Goal: Entertainment & Leisure: Consume media (video, audio)

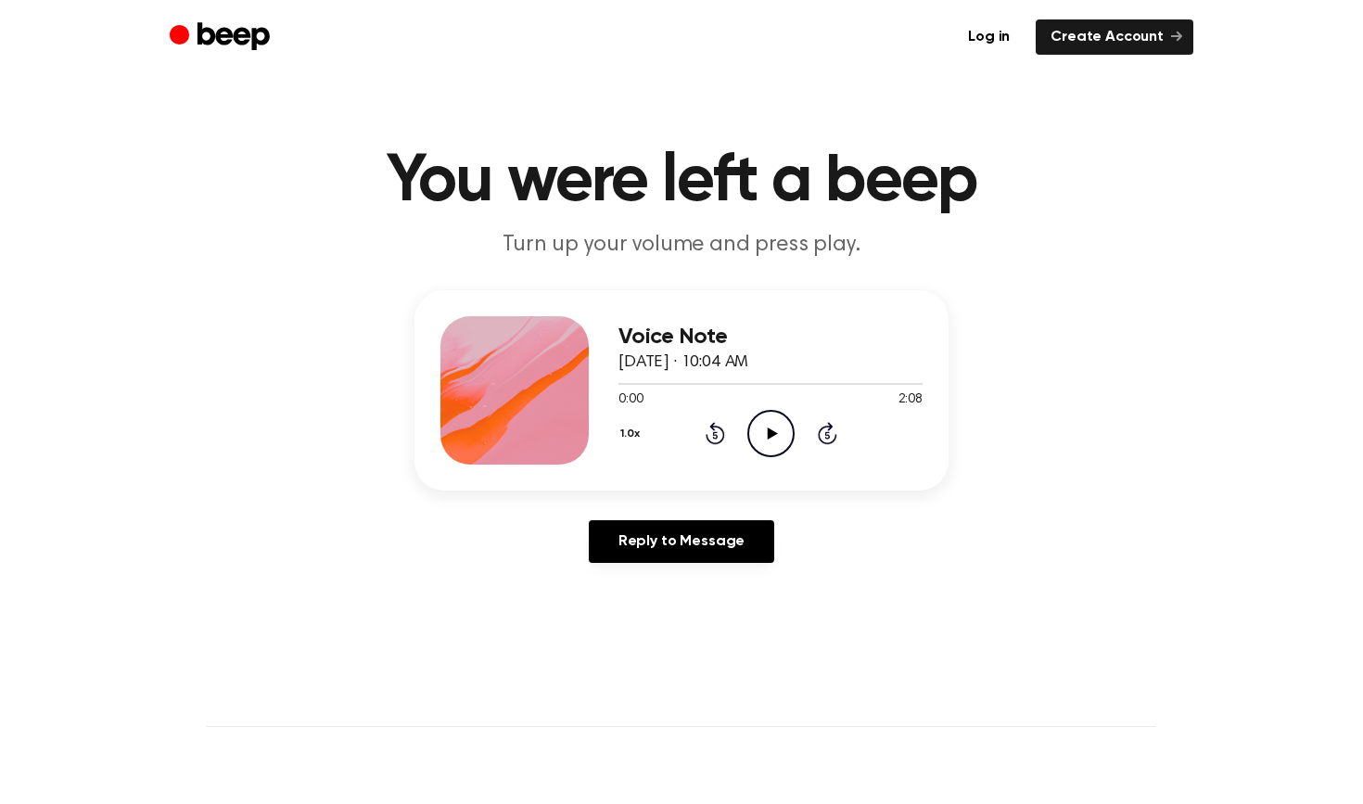
click at [767, 429] on icon "Play Audio" at bounding box center [770, 433] width 47 height 47
click at [708, 430] on icon "Rewind 5 seconds" at bounding box center [715, 433] width 20 height 24
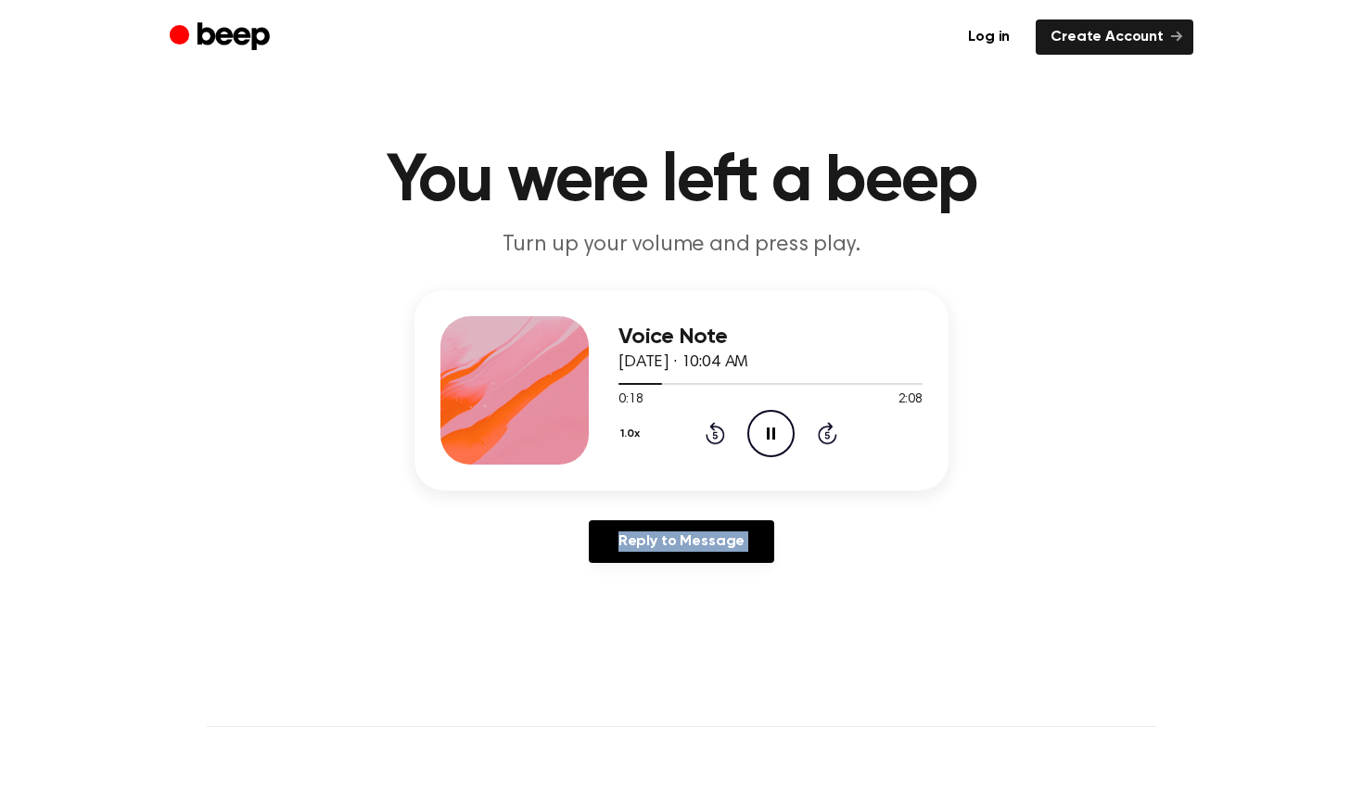
click at [708, 430] on icon "Rewind 5 seconds" at bounding box center [715, 433] width 20 height 24
click at [709, 429] on icon "Rewind 5 seconds" at bounding box center [715, 433] width 20 height 24
click at [759, 428] on icon "Pause Audio" at bounding box center [770, 433] width 47 height 47
click at [717, 436] on icon at bounding box center [714, 435] width 5 height 7
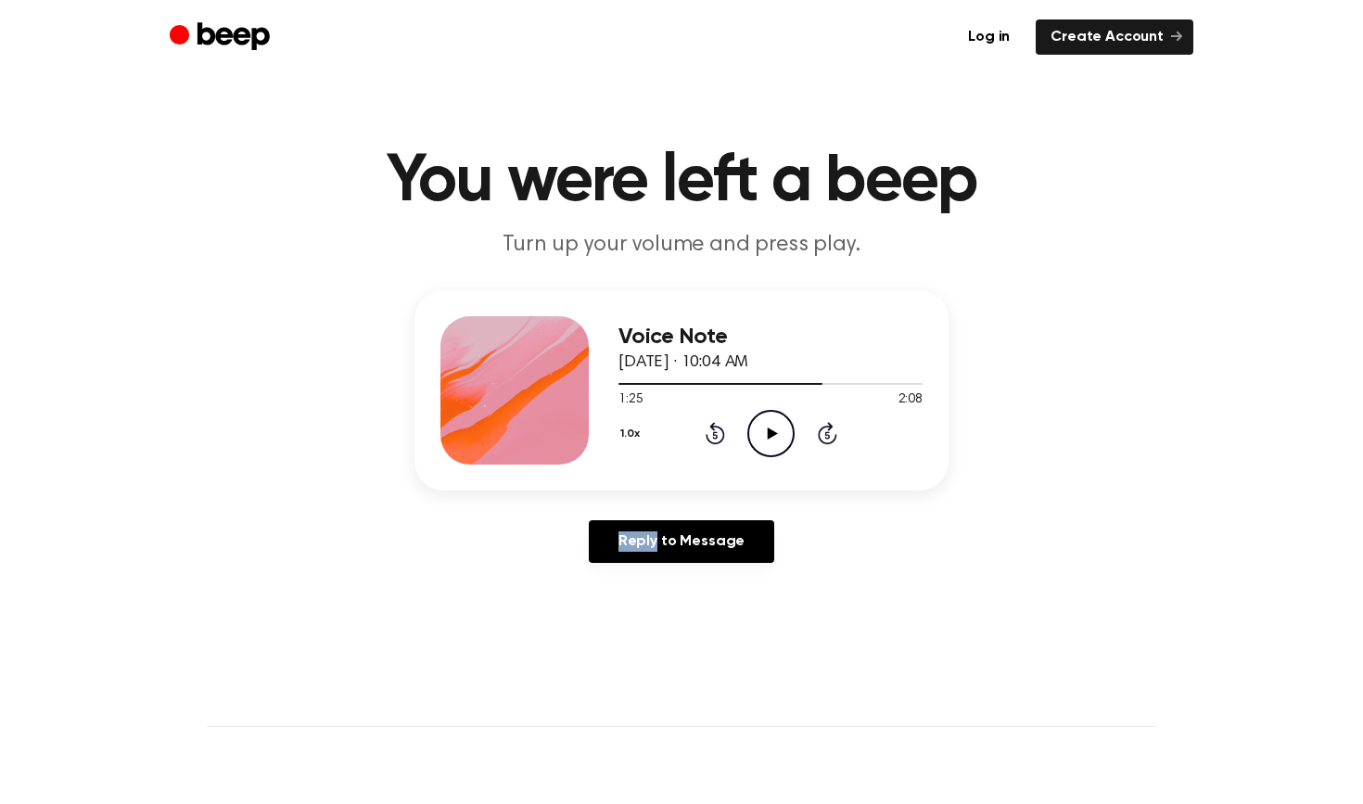
click at [717, 436] on icon at bounding box center [714, 435] width 5 height 7
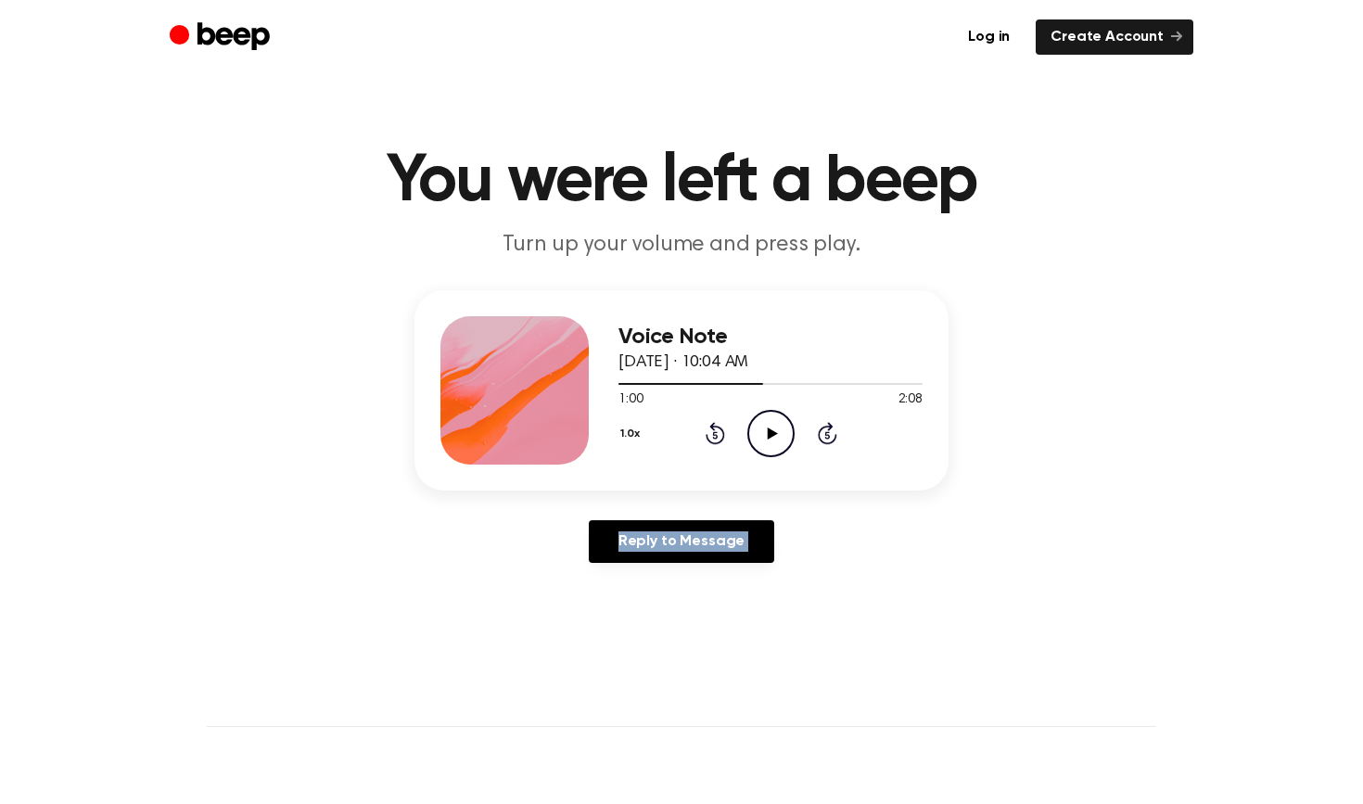
click at [712, 427] on icon at bounding box center [715, 433] width 19 height 22
click at [713, 427] on icon at bounding box center [715, 433] width 19 height 22
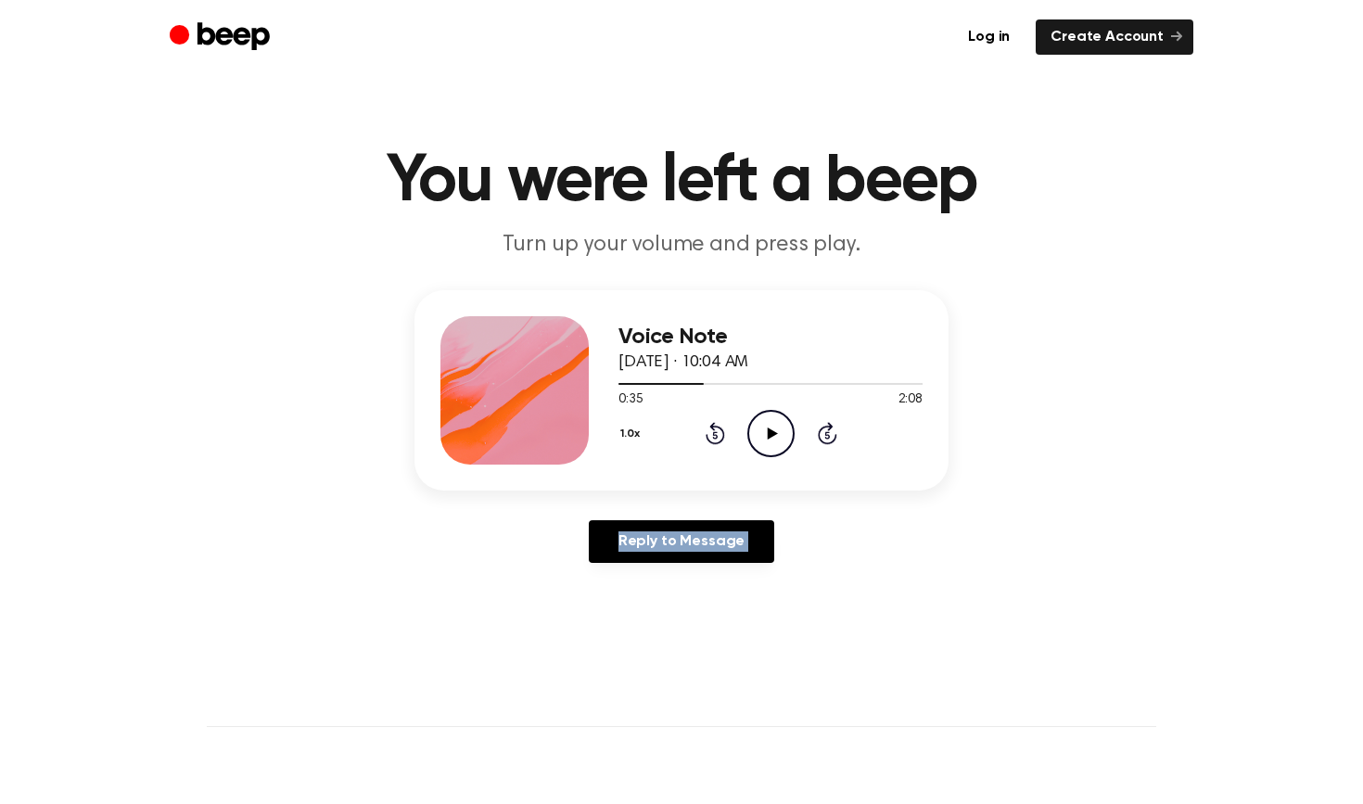
click at [715, 429] on icon at bounding box center [715, 433] width 19 height 22
click at [756, 433] on icon "Play Audio" at bounding box center [770, 433] width 47 height 47
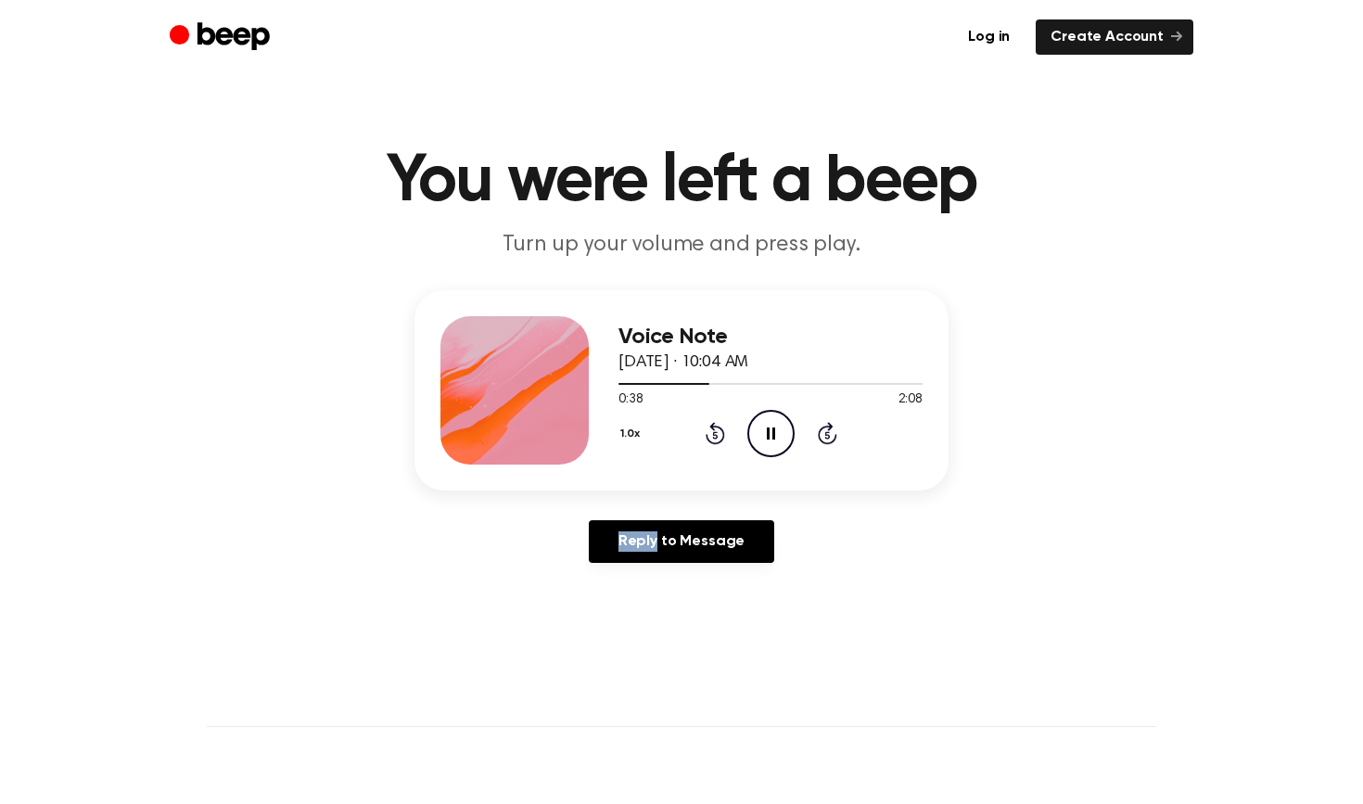
click at [769, 439] on icon at bounding box center [771, 434] width 8 height 12
click at [776, 415] on icon "Play Audio" at bounding box center [770, 433] width 47 height 47
click at [776, 415] on icon "Pause Audio" at bounding box center [770, 433] width 47 height 47
click at [772, 433] on icon at bounding box center [772, 434] width 10 height 12
click at [721, 434] on icon "Rewind 5 seconds" at bounding box center [715, 433] width 20 height 24
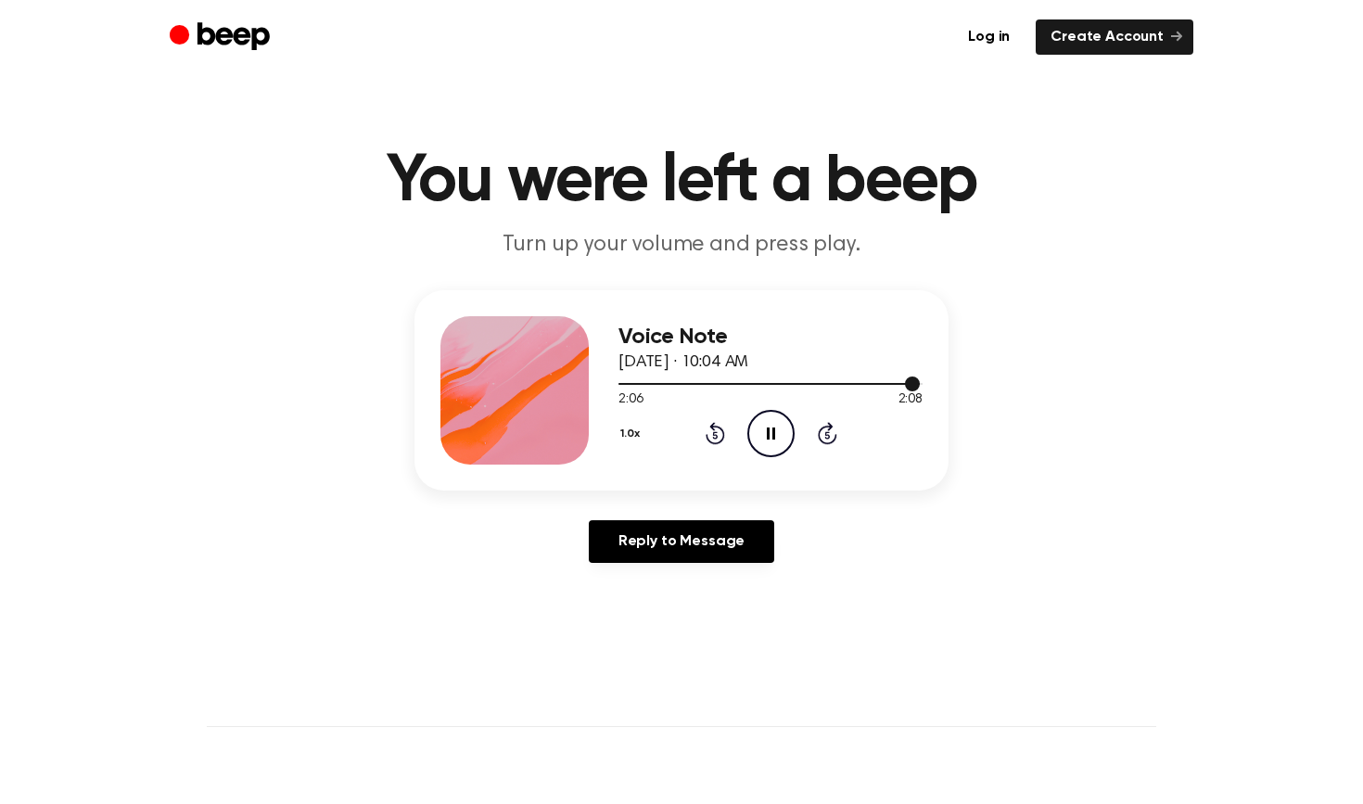
click at [854, 384] on div at bounding box center [769, 384] width 301 height 2
click at [770, 441] on icon "Pause Audio" at bounding box center [770, 433] width 47 height 47
click at [714, 436] on icon at bounding box center [714, 435] width 5 height 7
click at [771, 434] on icon at bounding box center [772, 434] width 10 height 12
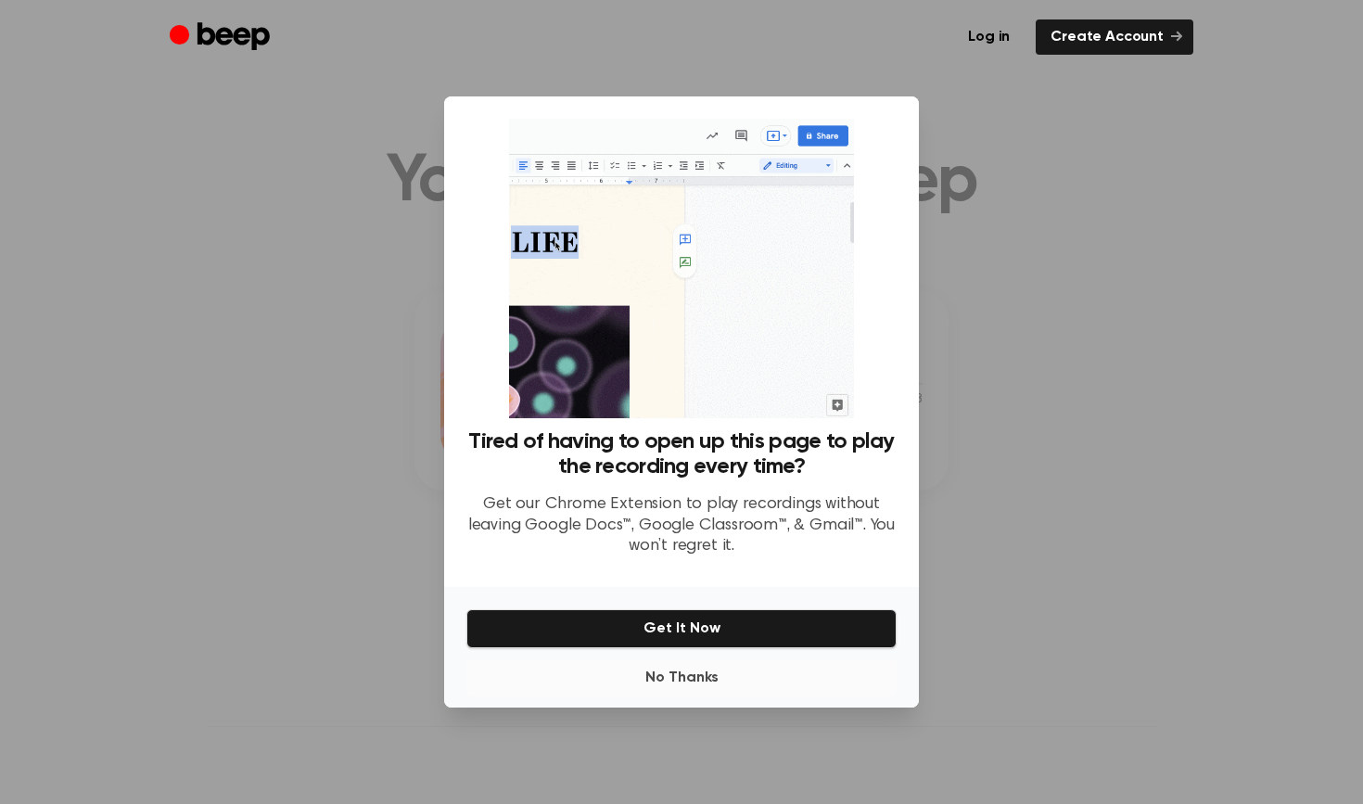
click at [701, 670] on button "No Thanks" at bounding box center [681, 677] width 430 height 37
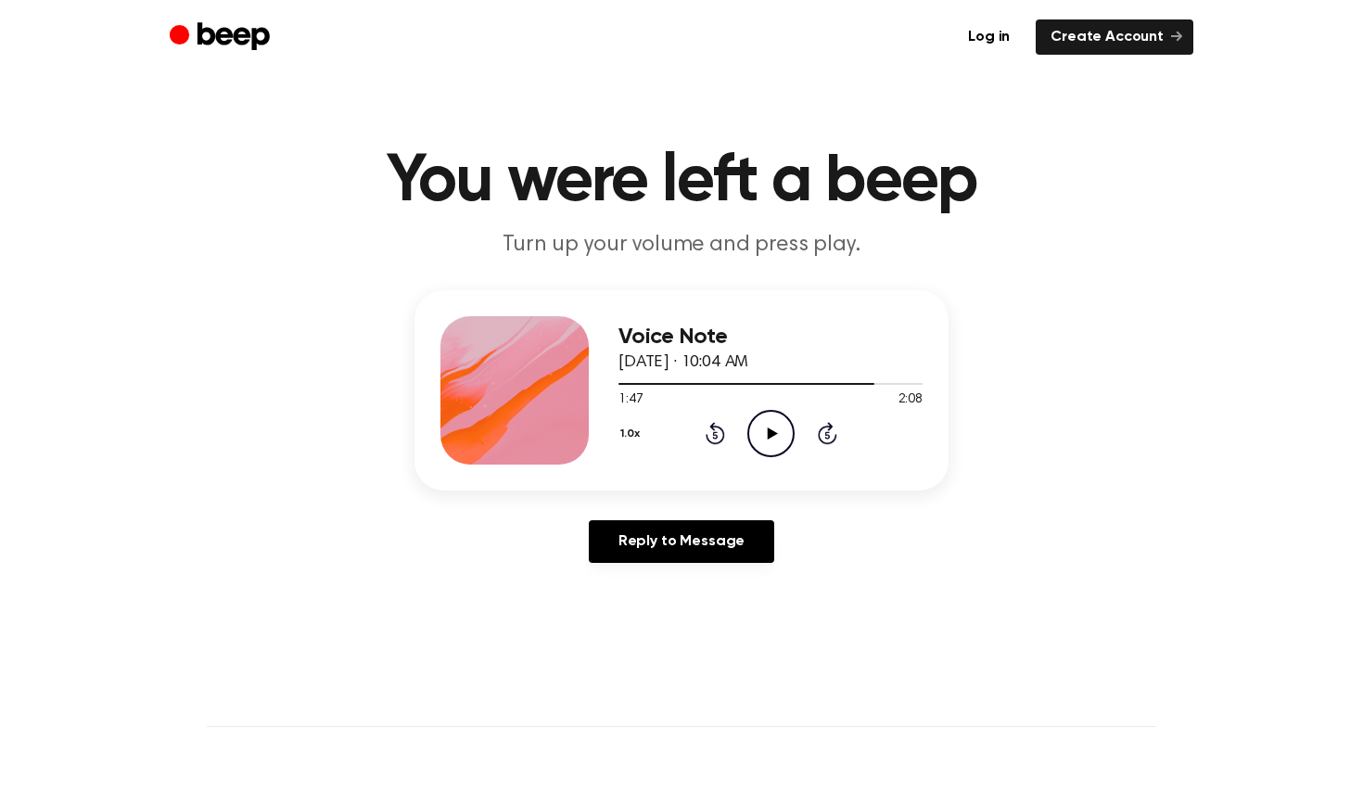
click at [712, 432] on icon "Rewind 5 seconds" at bounding box center [715, 433] width 20 height 24
click at [777, 432] on icon "Play Audio" at bounding box center [770, 433] width 47 height 47
click at [769, 430] on icon at bounding box center [771, 434] width 8 height 12
click at [778, 433] on icon "Pause Audio" at bounding box center [770, 433] width 47 height 47
